Goal: Information Seeking & Learning: Find specific fact

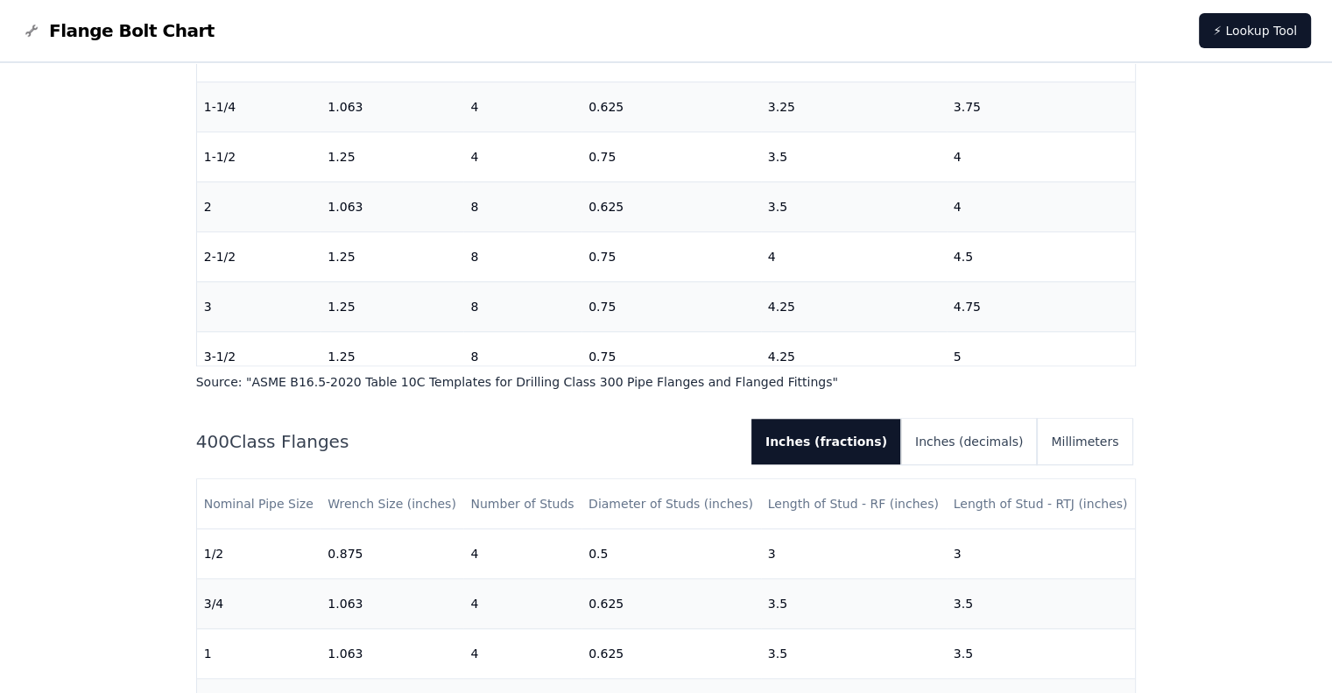
scroll to position [1422, 0]
click at [1075, 432] on button "Millimeters" at bounding box center [1084, 442] width 95 height 46
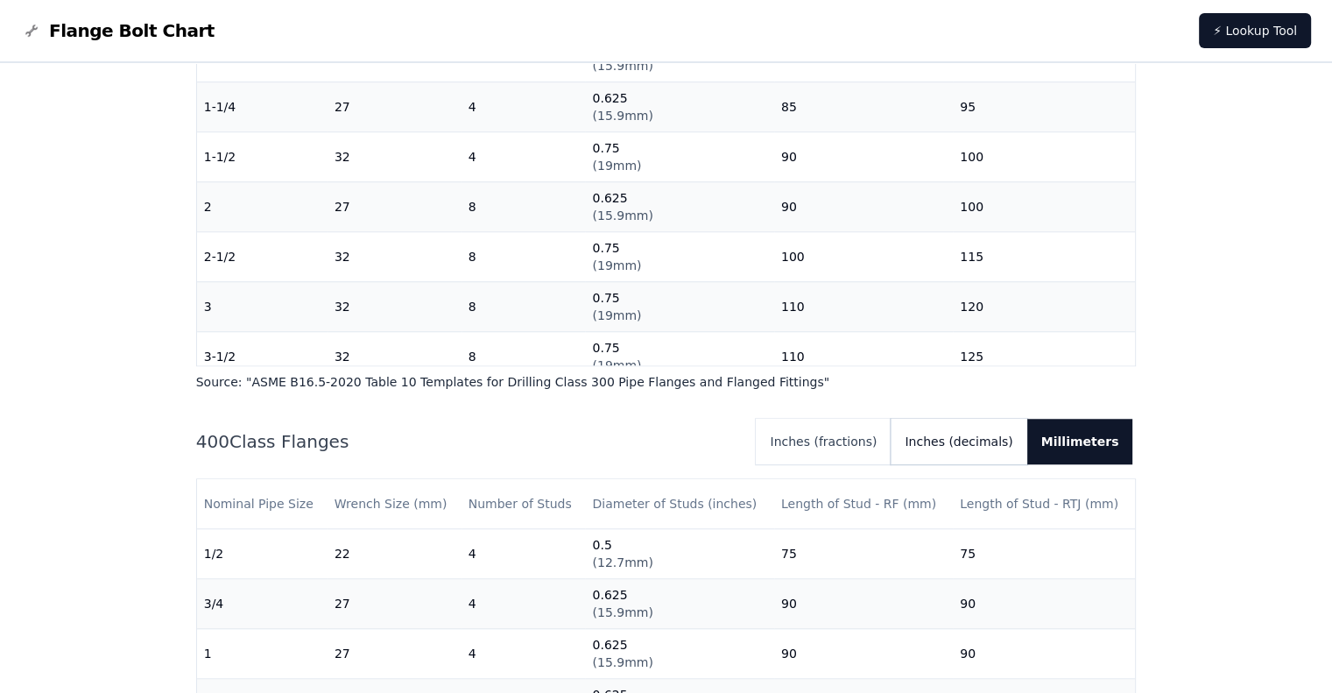
click at [977, 448] on button "Inches (decimals)" at bounding box center [959, 442] width 136 height 46
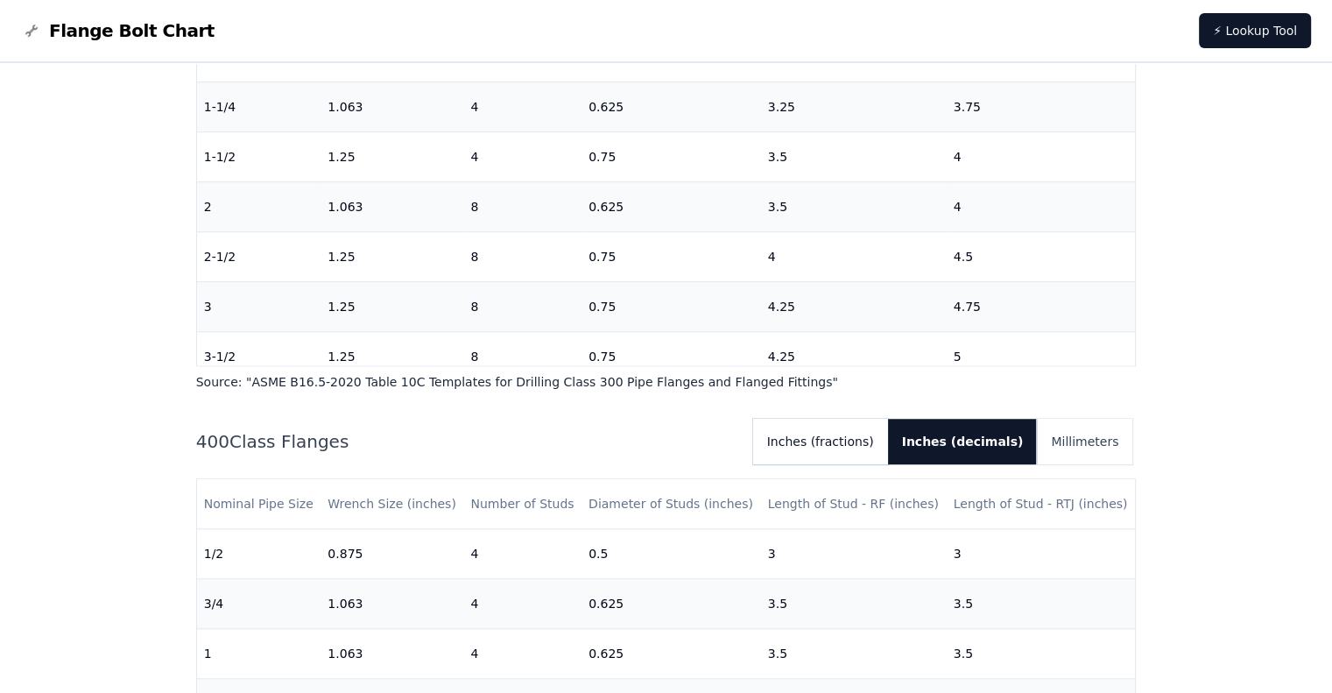
click at [869, 438] on button "Inches (fractions)" at bounding box center [820, 442] width 135 height 46
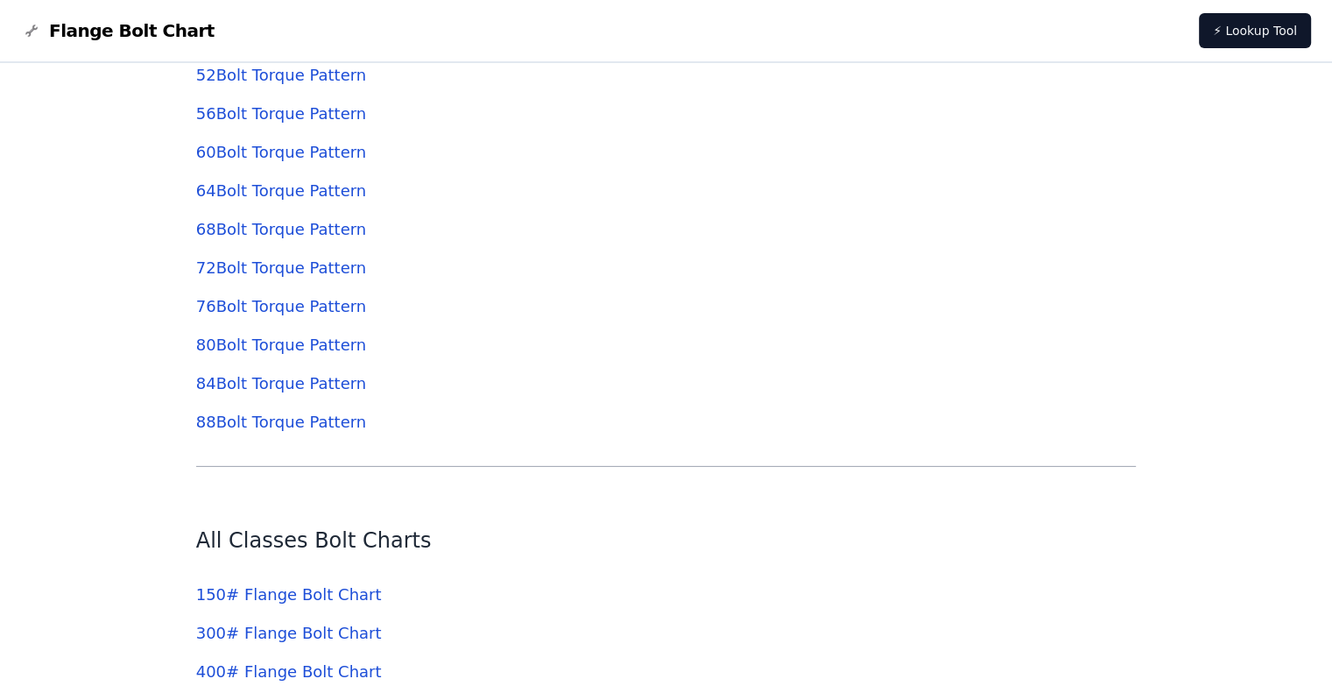
scroll to position [5337, 0]
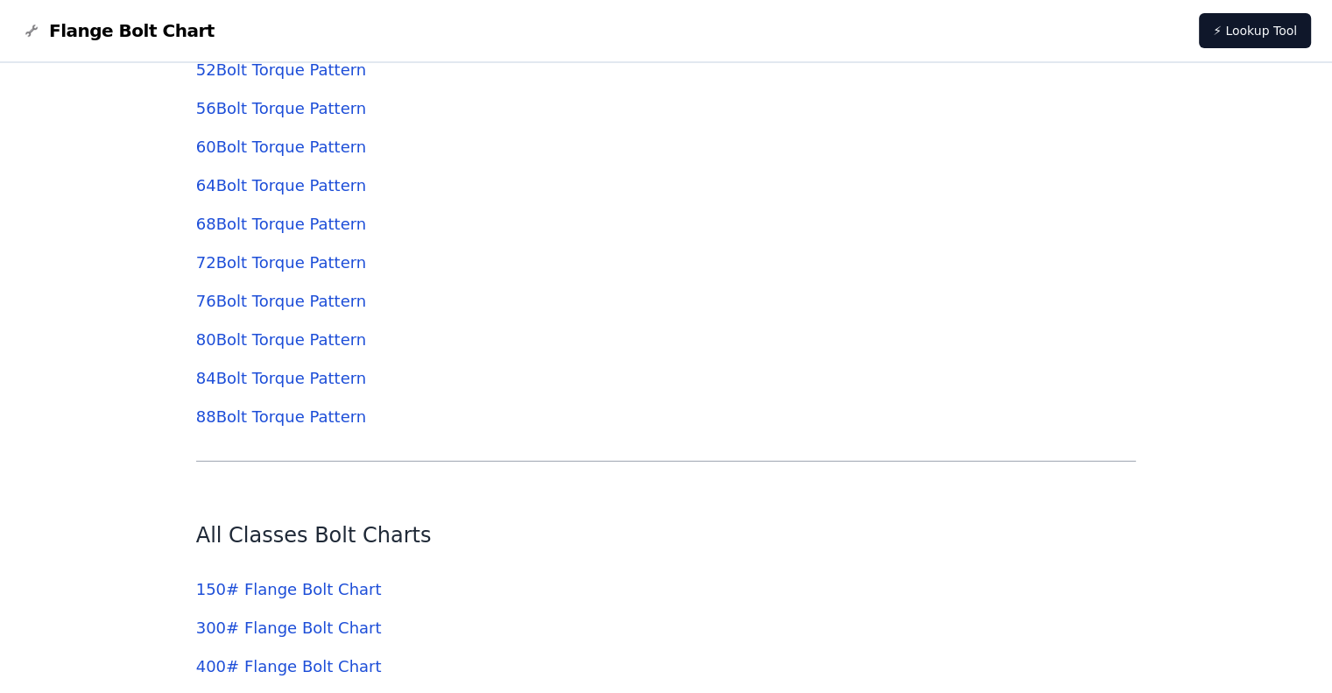
click at [302, 421] on link "88 Bolt Torque Pattern" at bounding box center [281, 416] width 170 height 18
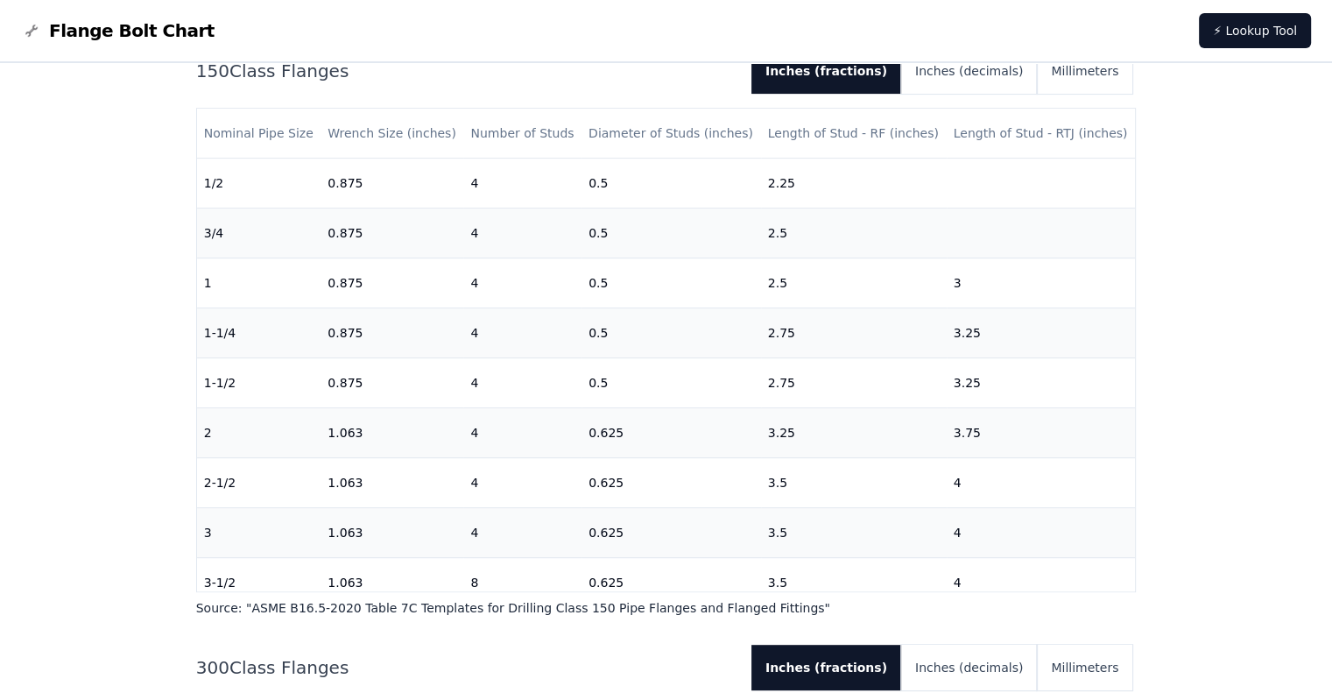
scroll to position [597, 0]
click at [985, 598] on div "150 Class Flanges Inches (fractions) Inches (decimals) Millimeters Nominal Pipe…" at bounding box center [666, 334] width 941 height 569
click at [980, 597] on div "150 Class Flanges Inches (fractions) Inches (decimals) Millimeters Nominal Pipe…" at bounding box center [666, 334] width 941 height 569
click at [1121, 596] on div "150 Class Flanges Inches (fractions) Inches (decimals) Millimeters Nominal Pipe…" at bounding box center [666, 334] width 941 height 569
click at [1117, 596] on div "150 Class Flanges Inches (fractions) Inches (decimals) Millimeters Nominal Pipe…" at bounding box center [666, 334] width 941 height 569
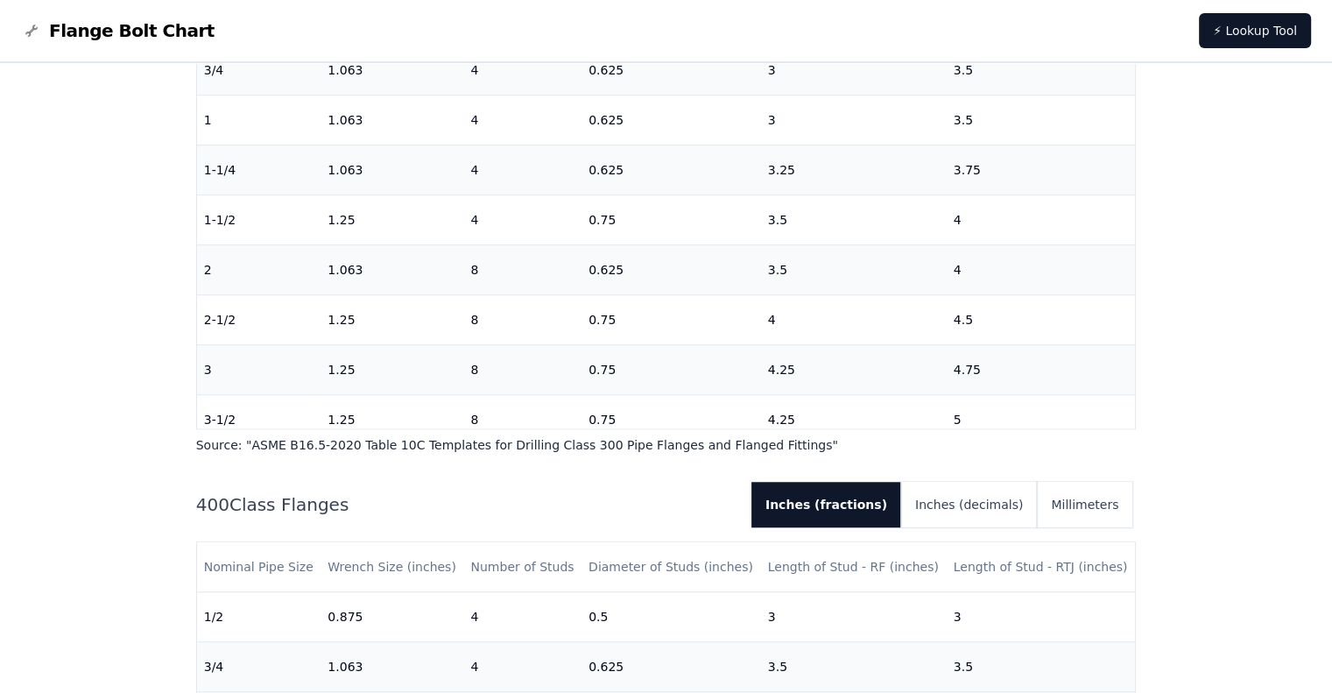
scroll to position [1359, 0]
click at [1113, 431] on div "300 Class Flanges Inches (fractions) Inches (decimals) Millimeters Nominal Pipe…" at bounding box center [666, 169] width 941 height 569
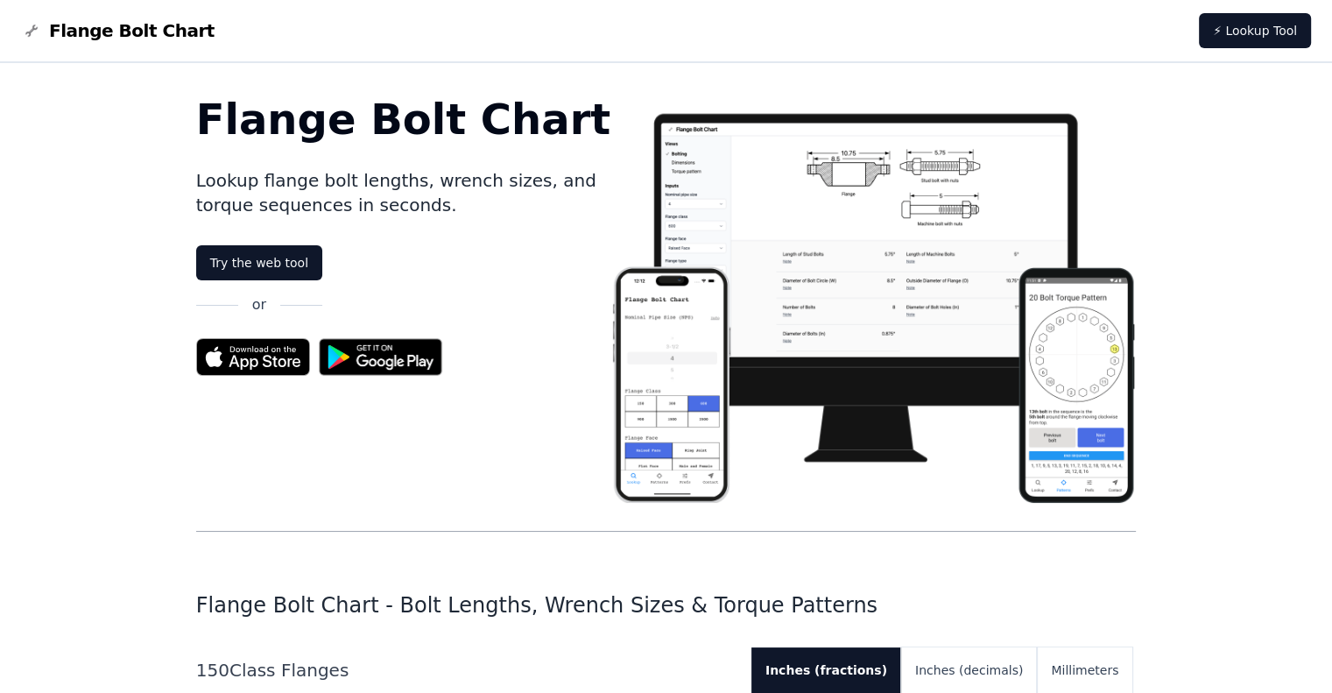
scroll to position [0, 0]
